Goal: Information Seeking & Learning: Check status

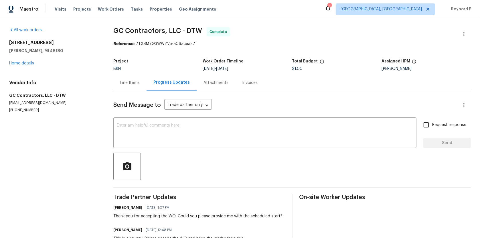
click at [134, 83] on div "Line Items" at bounding box center [129, 83] width 19 height 6
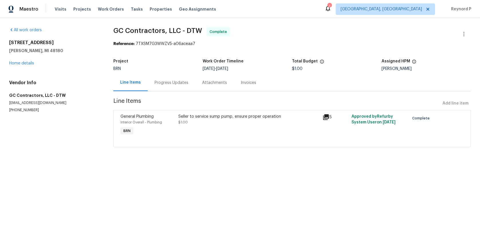
click at [166, 82] on div "Progress Updates" at bounding box center [171, 83] width 34 height 6
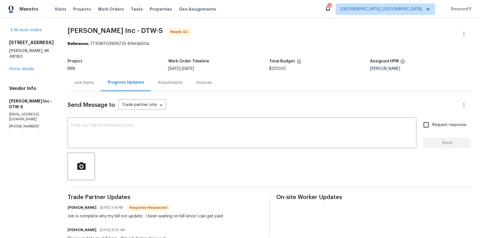
scroll to position [211, 0]
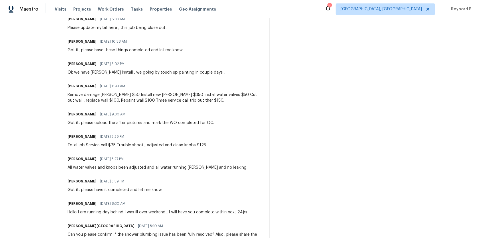
click at [121, 123] on div "Got it, please upload the after pictures and mark the WO completed for QC." at bounding box center [141, 123] width 146 height 6
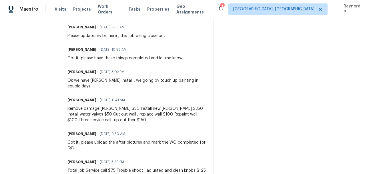
scroll to position [0, 0]
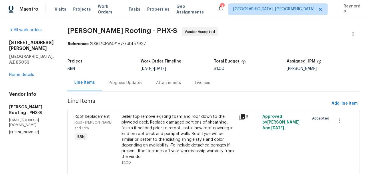
click at [130, 78] on div "Progress Updates" at bounding box center [125, 82] width 47 height 17
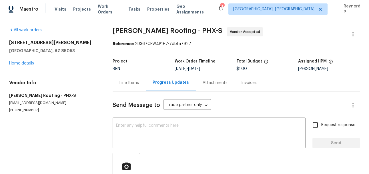
scroll to position [118, 0]
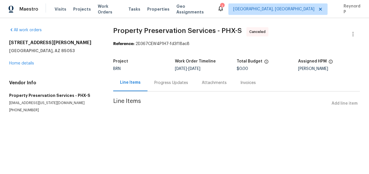
click at [169, 85] on div "Progress Updates" at bounding box center [171, 83] width 34 height 6
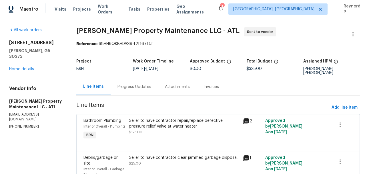
click at [137, 79] on div "Progress Updates" at bounding box center [134, 86] width 47 height 17
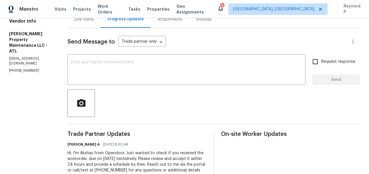
scroll to position [84, 0]
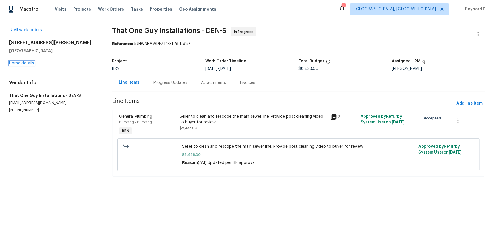
click at [27, 63] on link "Home details" at bounding box center [21, 63] width 25 height 4
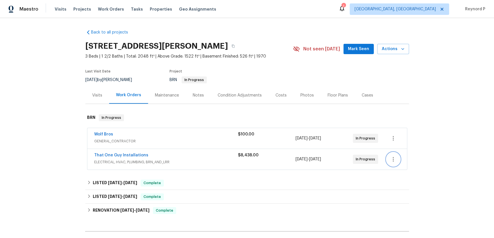
click at [394, 162] on icon "button" at bounding box center [392, 159] width 7 height 7
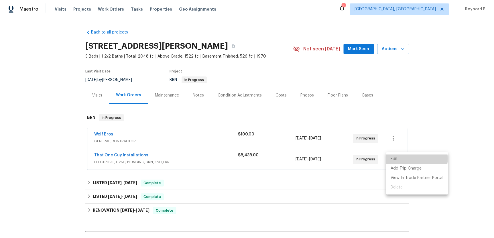
click at [410, 158] on li "Edit" at bounding box center [417, 158] width 62 height 9
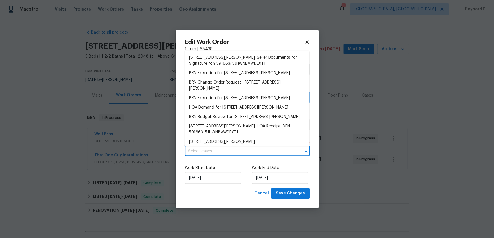
click at [247, 150] on input "text" at bounding box center [239, 151] width 109 height 9
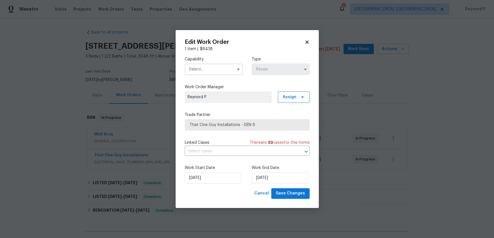
click at [306, 41] on icon at bounding box center [306, 42] width 3 height 3
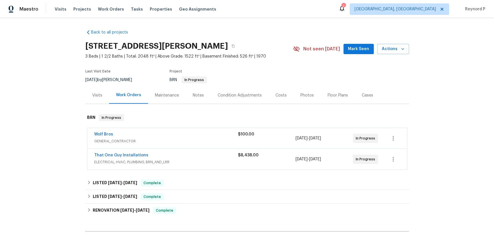
click at [318, 26] on div "Back to all projects 1772 Robb St, Lakewood, CO 80215 3 Beds | 1 2/2 Baths | To…" at bounding box center [246, 170] width 323 height 290
click at [57, 111] on div "Back to all projects 1772 Robb St, Lakewood, CO 80215 3 Beds | 1 2/2 Baths | To…" at bounding box center [247, 128] width 494 height 220
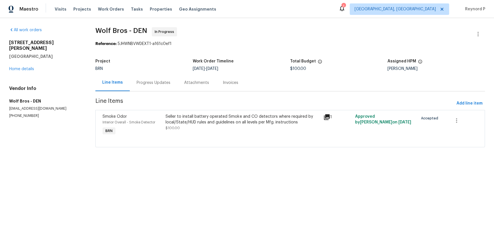
click at [150, 79] on div "Progress Updates" at bounding box center [153, 82] width 47 height 17
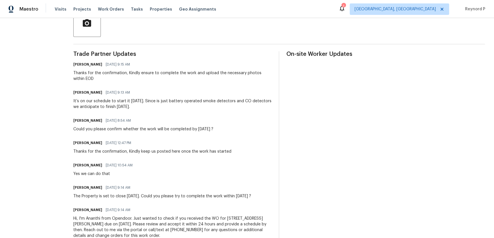
scroll to position [143, 0]
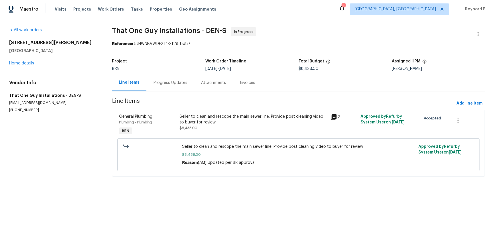
click at [165, 86] on div "Progress Updates" at bounding box center [169, 82] width 47 height 17
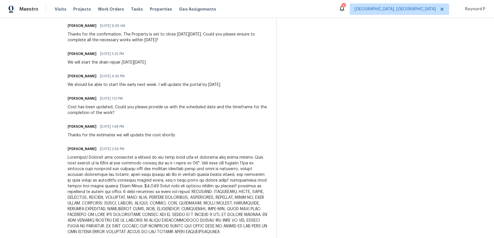
scroll to position [257, 0]
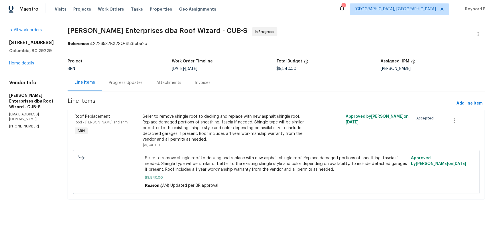
click at [128, 84] on div "Progress Updates" at bounding box center [126, 83] width 34 height 6
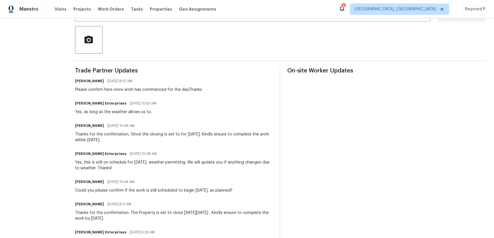
scroll to position [118, 0]
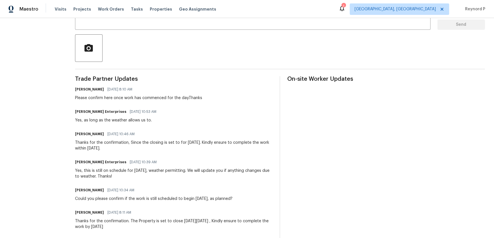
click at [291, 48] on div at bounding box center [279, 47] width 409 height 27
click at [298, 50] on div at bounding box center [279, 47] width 409 height 27
click at [314, 51] on div at bounding box center [279, 47] width 409 height 27
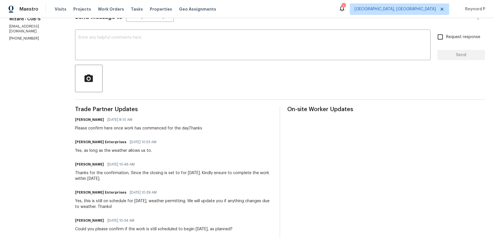
scroll to position [0, 0]
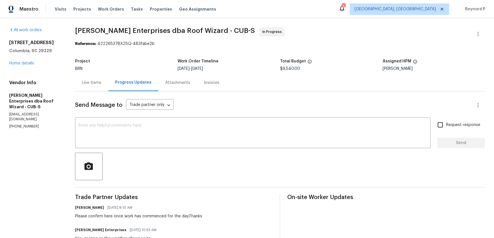
click at [82, 86] on div "Line Items" at bounding box center [91, 82] width 33 height 17
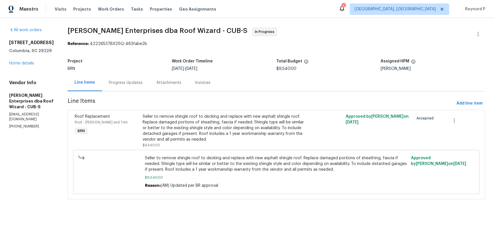
click at [127, 85] on div "Progress Updates" at bounding box center [126, 83] width 34 height 6
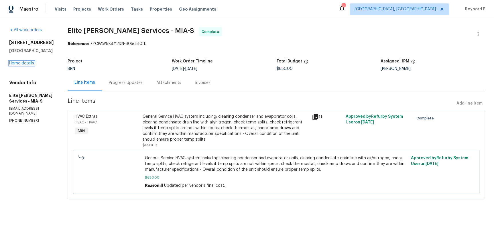
click at [28, 63] on link "Home details" at bounding box center [21, 63] width 25 height 4
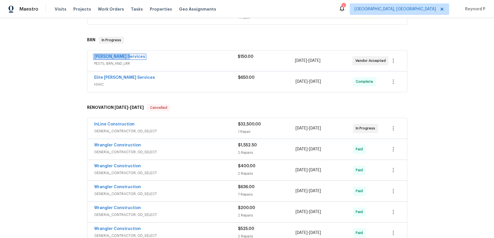
scroll to position [135, 0]
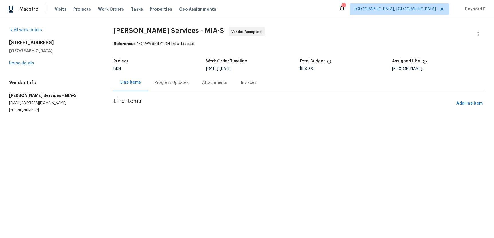
click at [170, 82] on div "Progress Updates" at bounding box center [171, 83] width 34 height 6
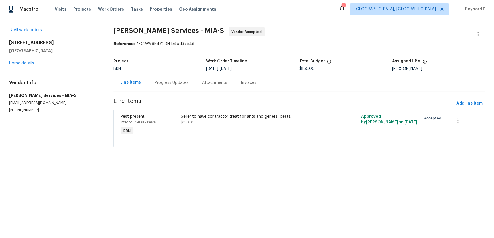
click at [168, 85] on div "Progress Updates" at bounding box center [171, 83] width 34 height 6
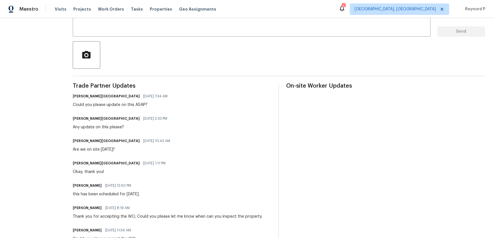
scroll to position [171, 0]
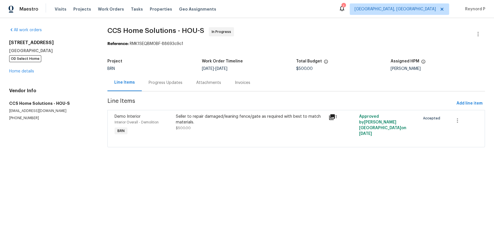
click at [162, 81] on div "Progress Updates" at bounding box center [165, 83] width 34 height 6
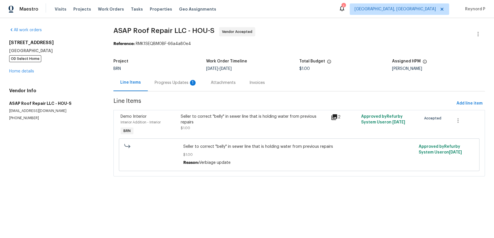
click at [157, 90] on div "Progress Updates 1" at bounding box center [176, 82] width 56 height 17
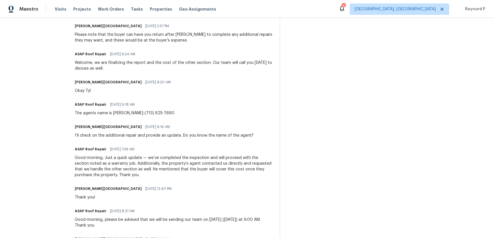
scroll to position [248, 0]
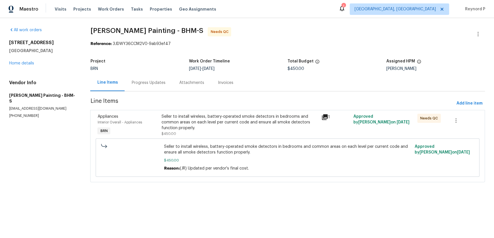
click at [160, 82] on div "Progress Updates" at bounding box center [148, 83] width 34 height 6
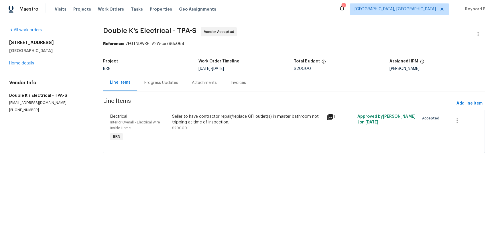
click at [165, 82] on div "Progress Updates" at bounding box center [161, 83] width 34 height 6
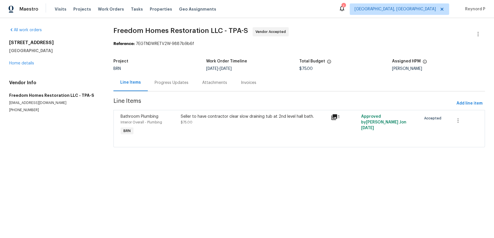
click at [158, 86] on div "Progress Updates" at bounding box center [171, 82] width 47 height 17
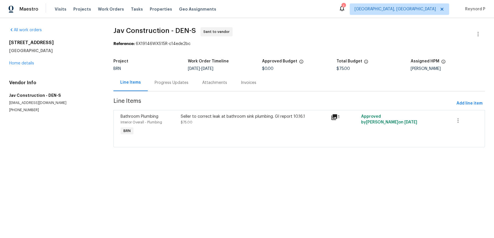
click at [160, 85] on div "Progress Updates" at bounding box center [171, 83] width 34 height 6
click at [171, 83] on div "Progress Updates" at bounding box center [171, 83] width 34 height 6
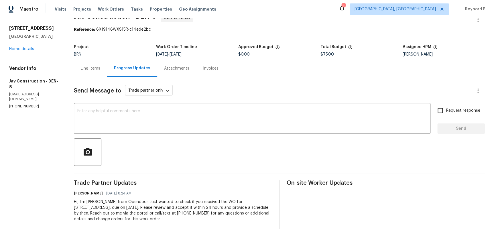
scroll to position [14, 0]
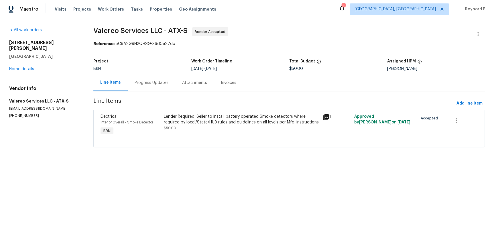
click at [152, 82] on div "Progress Updates" at bounding box center [151, 83] width 34 height 6
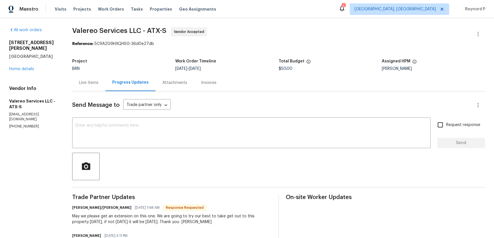
scroll to position [43, 0]
